Goal: Find specific page/section: Find specific page/section

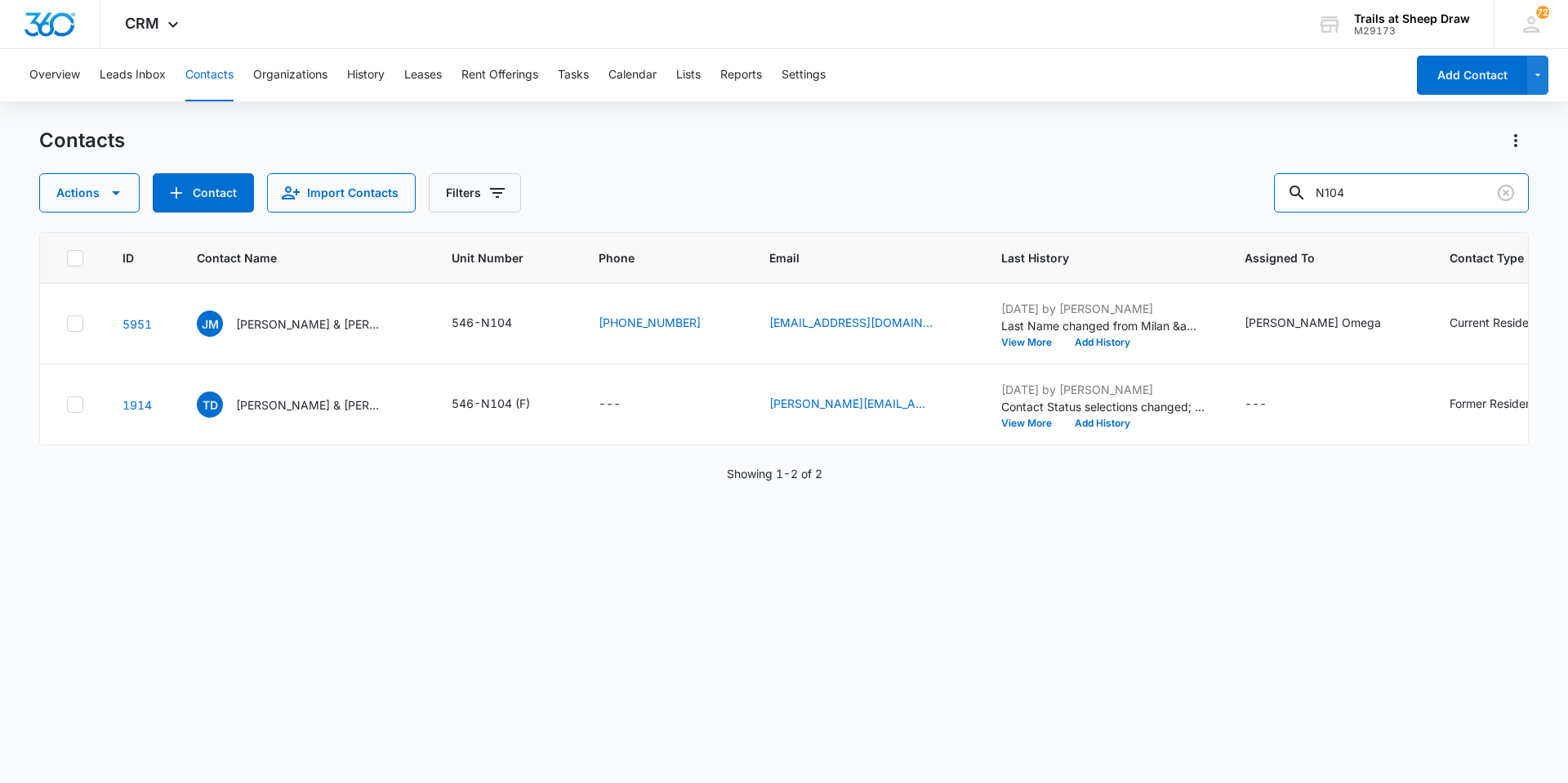
drag, startPoint x: 1358, startPoint y: 198, endPoint x: 1212, endPoint y: 188, distance: 146.3
click at [1215, 191] on div "Actions Contact Import Contacts Filters N104" at bounding box center [784, 193] width 1490 height 40
type input "3164"
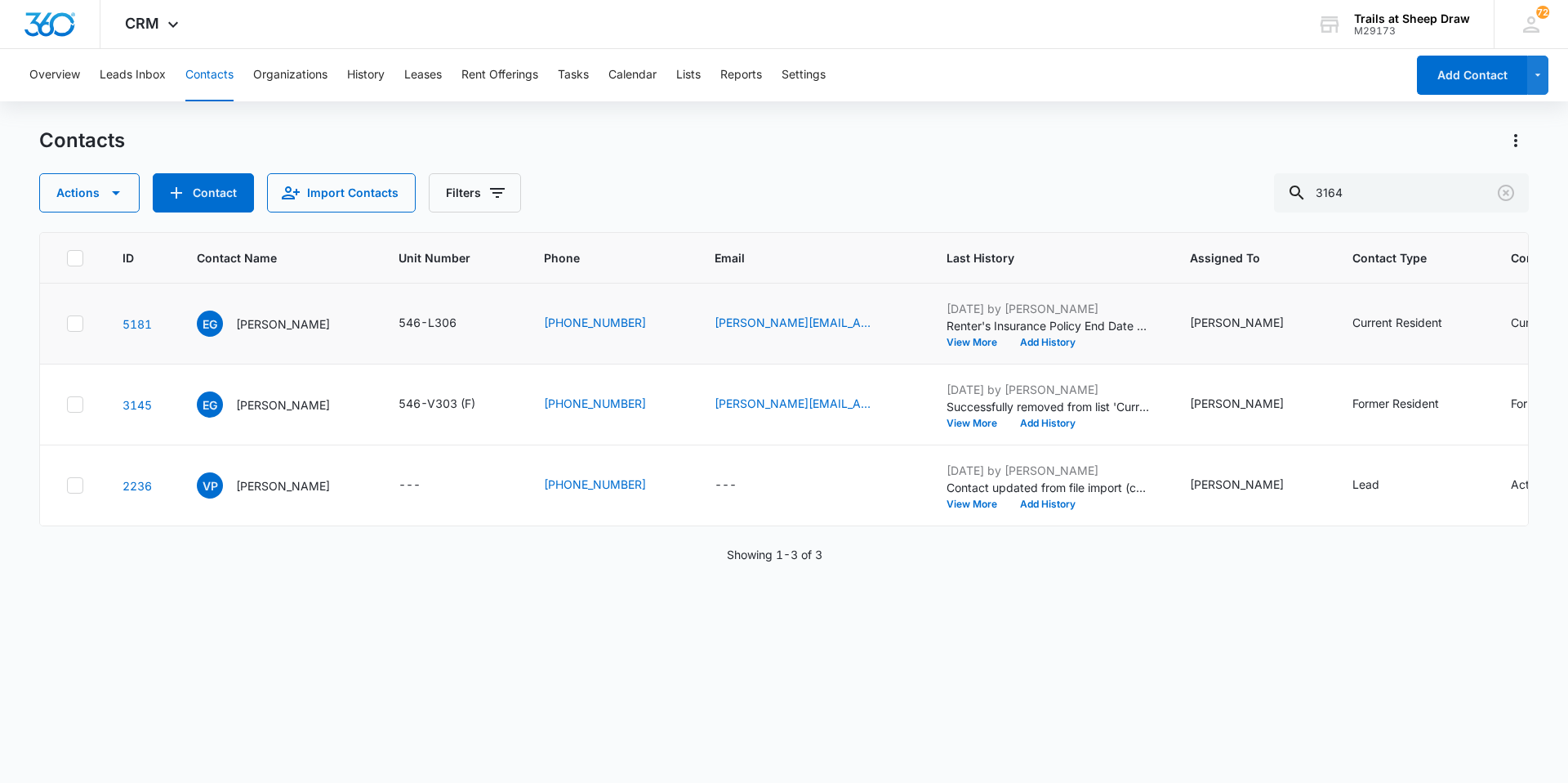
drag, startPoint x: 276, startPoint y: 319, endPoint x: 356, endPoint y: 332, distance: 81.0
click at [276, 319] on p "[PERSON_NAME]" at bounding box center [282, 323] width 94 height 17
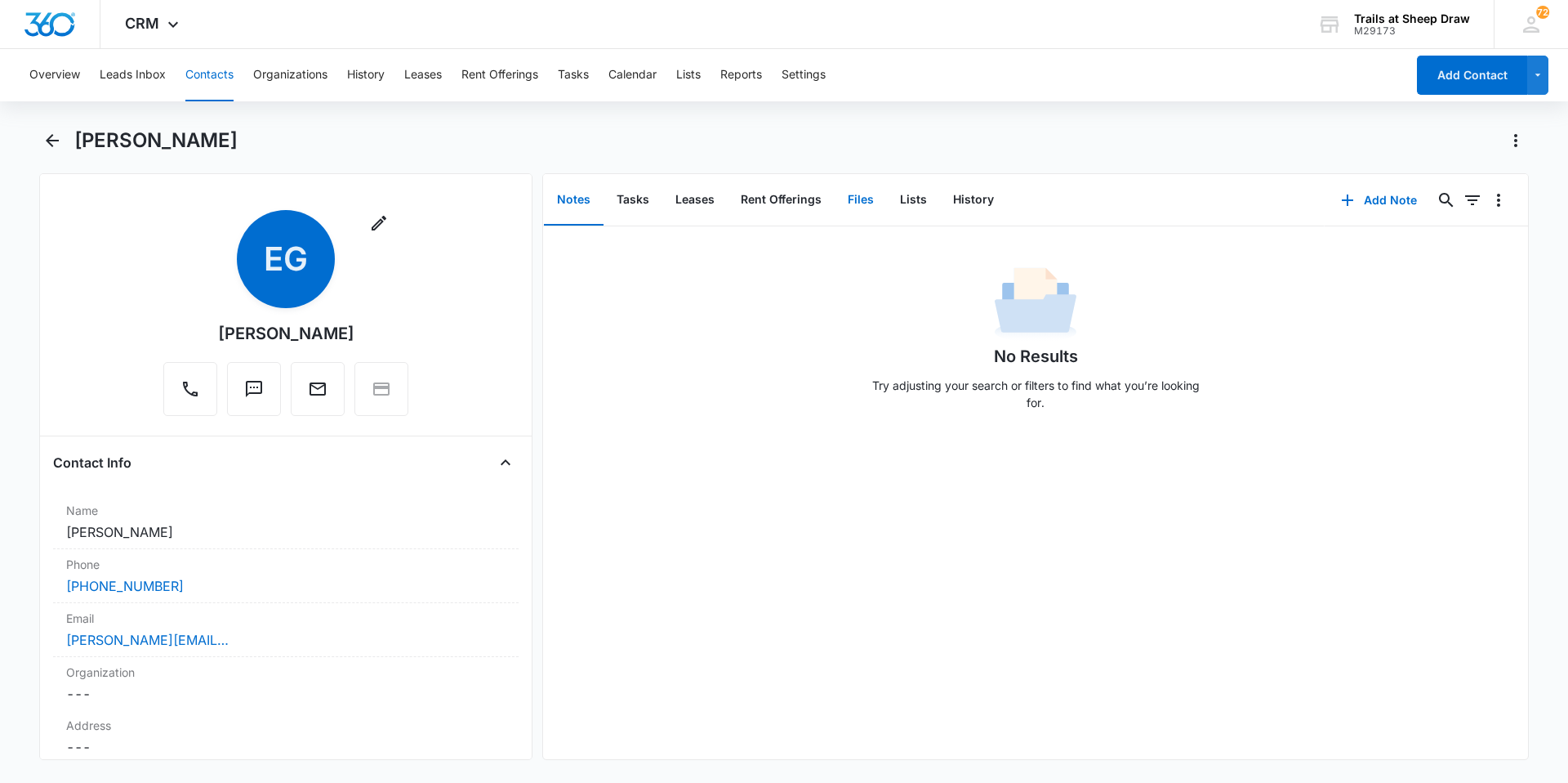
click at [856, 204] on button "Files" at bounding box center [861, 200] width 52 height 50
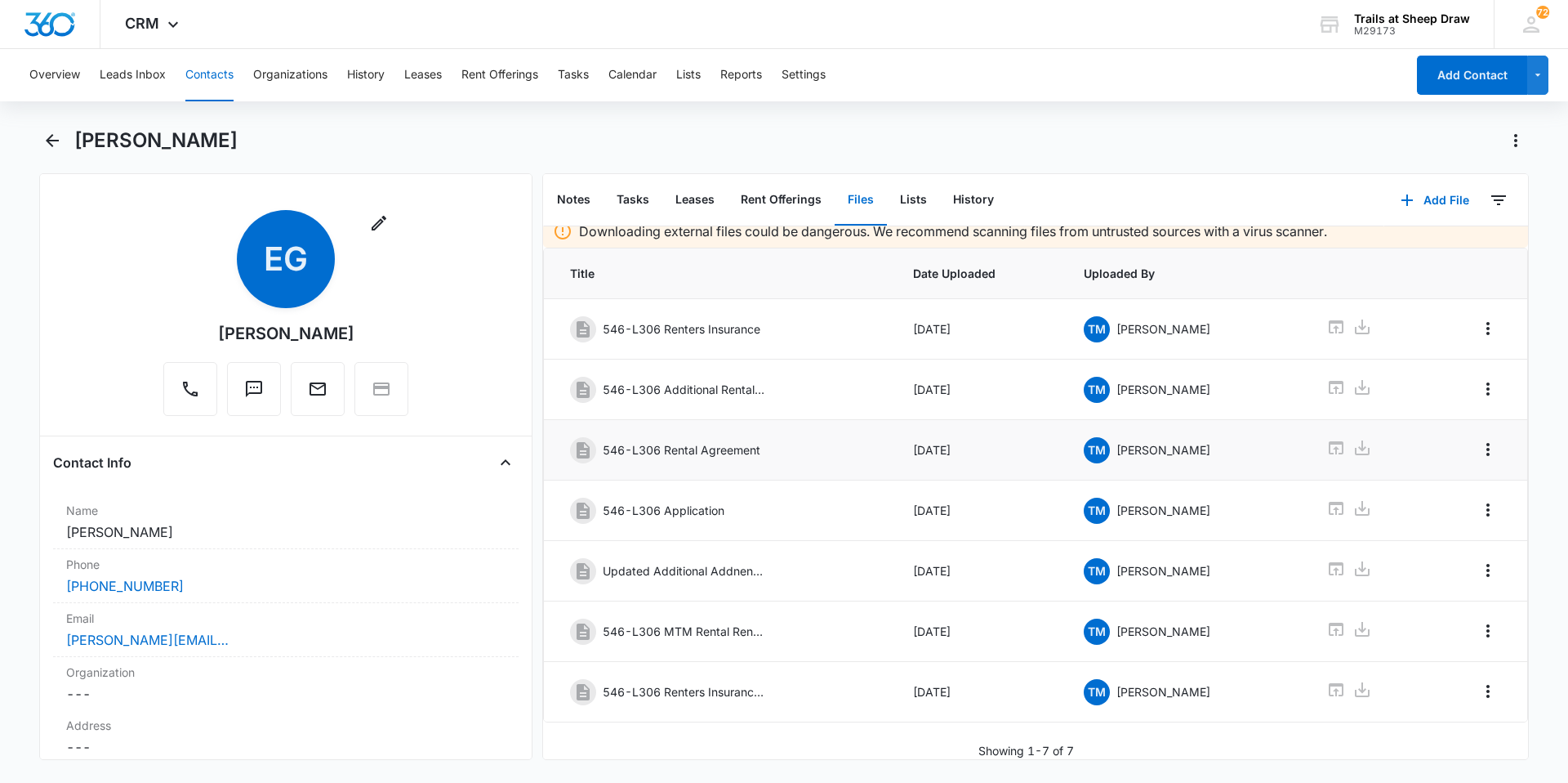
scroll to position [23, 0]
click at [50, 145] on icon "Back" at bounding box center [52, 140] width 13 height 14
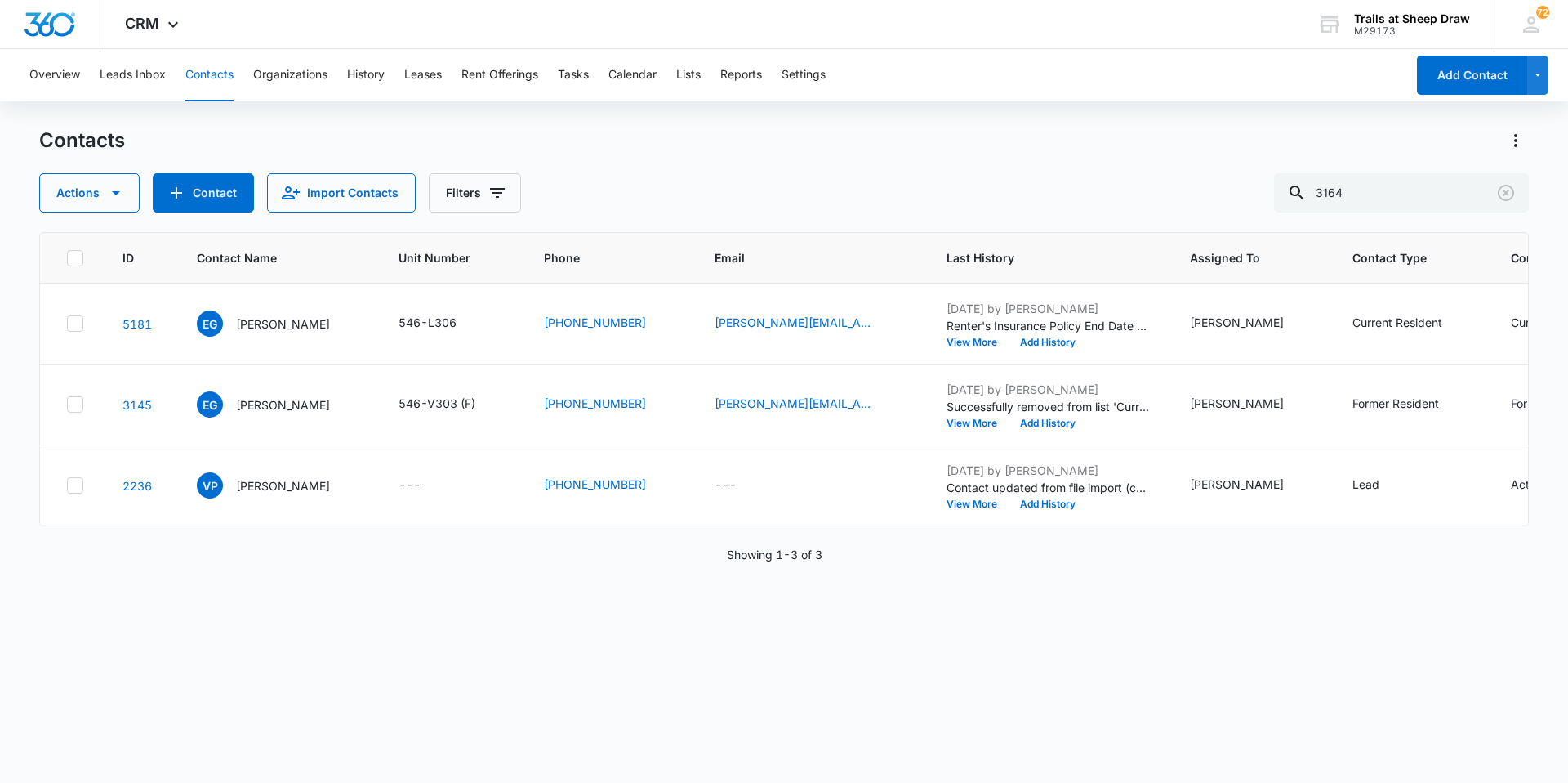
drag, startPoint x: 217, startPoint y: 80, endPoint x: 226, endPoint y: 94, distance: 16.6
click at [217, 80] on button "Contacts" at bounding box center [210, 75] width 49 height 52
